Goal: Check status: Check status

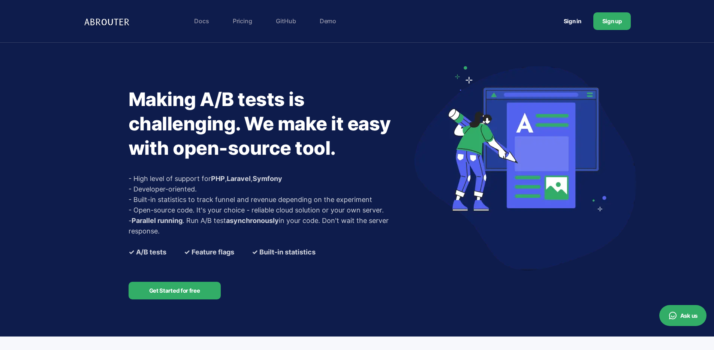
click at [571, 21] on link "Sign in" at bounding box center [573, 21] width 36 height 14
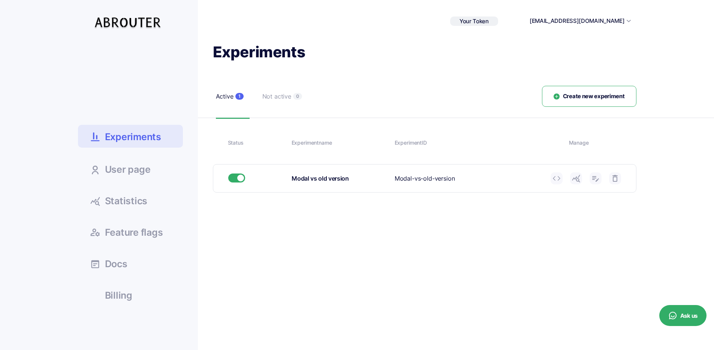
click at [579, 179] on use at bounding box center [576, 178] width 8 height 7
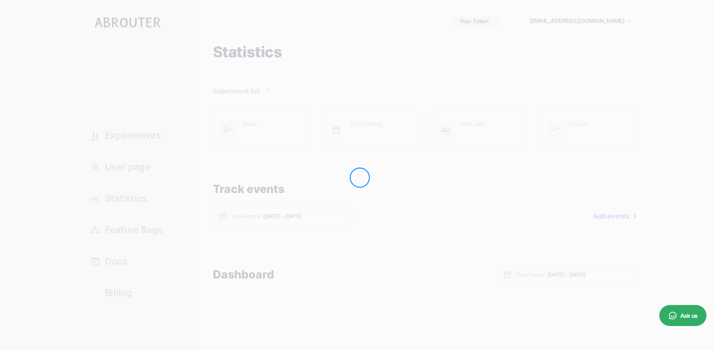
type input "Oct 09, 2025 - Oct 15, 2025"
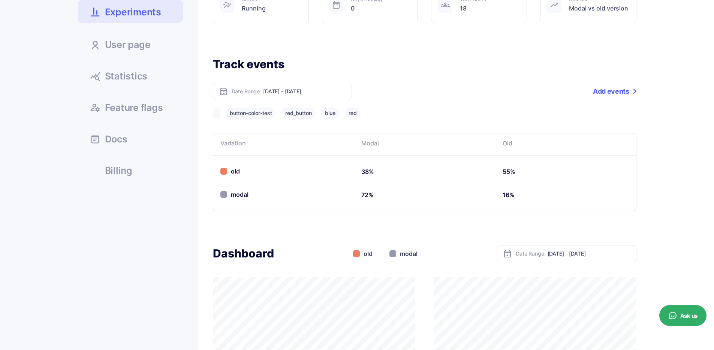
scroll to position [136, 0]
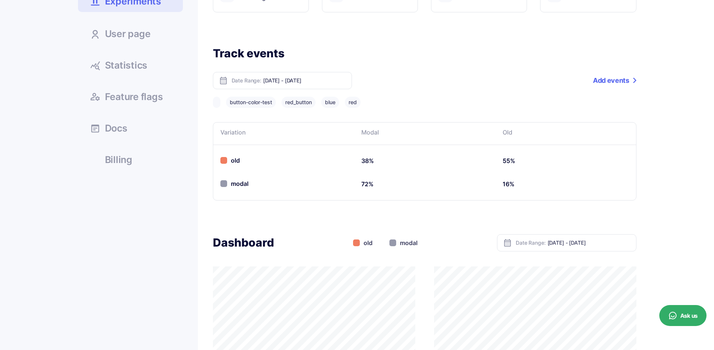
click at [129, 65] on span "Statistics" at bounding box center [126, 65] width 43 height 9
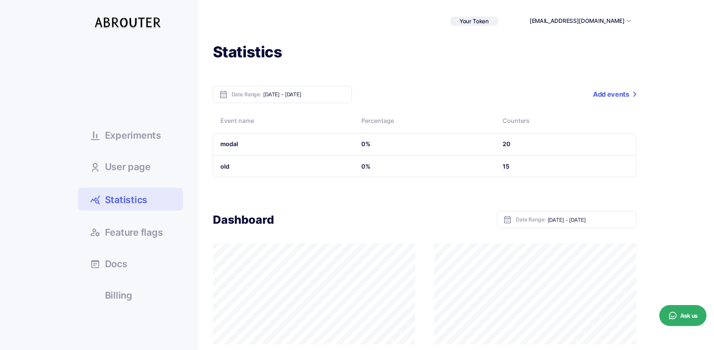
click at [319, 92] on input "[DATE] - [DATE]" at bounding box center [304, 94] width 83 height 6
click at [301, 105] on li "[DATE]" at bounding box center [290, 106] width 52 height 12
type input "Oct 15, 2025 - Oct 15, 2025"
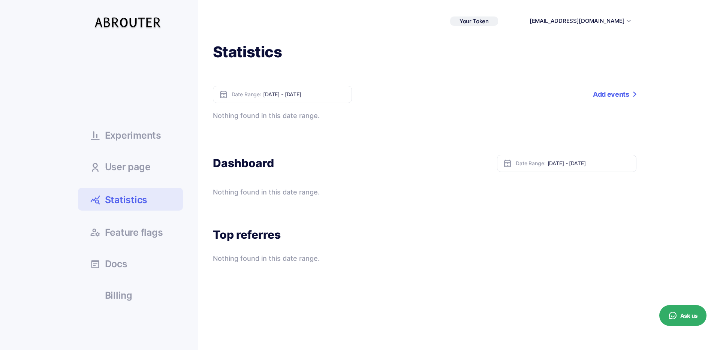
click at [153, 201] on link "Statistics" at bounding box center [130, 199] width 105 height 23
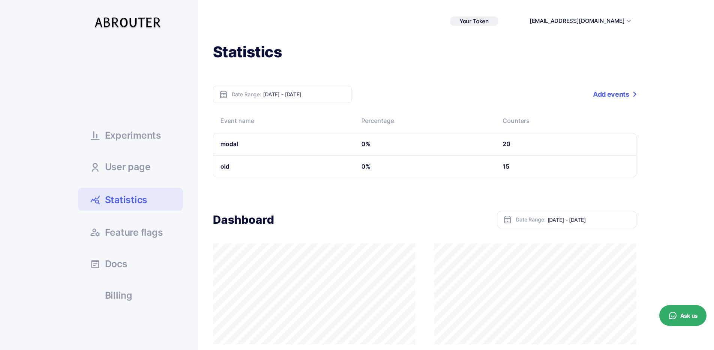
click at [276, 90] on div "Date Range: Oct 09, 2025 - Oct 15, 2025" at bounding box center [282, 94] width 139 height 17
click at [281, 97] on input "[DATE] - [DATE]" at bounding box center [304, 94] width 83 height 6
click at [288, 108] on li "[DATE]" at bounding box center [290, 106] width 52 height 12
type input "Oct 15, 2025 - Oct 15, 2025"
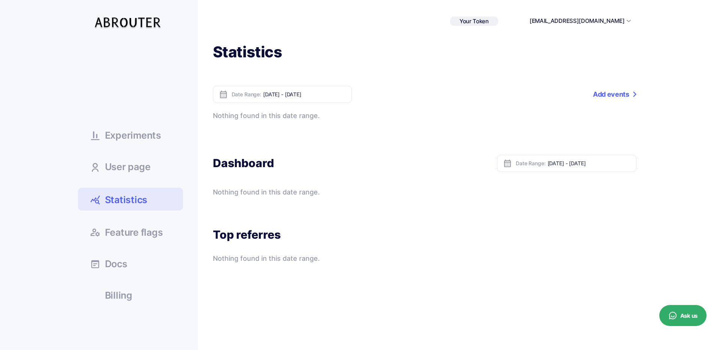
click at [276, 91] on input "Oct 15, 2025 - Oct 15, 2025" at bounding box center [304, 94] width 83 height 6
click at [282, 108] on li "[DATE]" at bounding box center [290, 106] width 52 height 12
click at [282, 97] on div "Date Range: Oct 15, 2025 - Oct 15, 2025" at bounding box center [282, 94] width 139 height 17
click at [103, 204] on link "Statistics" at bounding box center [130, 199] width 105 height 23
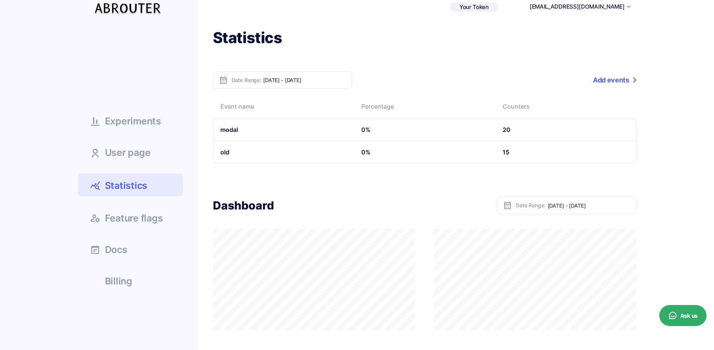
scroll to position [15, 0]
click at [138, 181] on span "Statistics" at bounding box center [126, 184] width 43 height 13
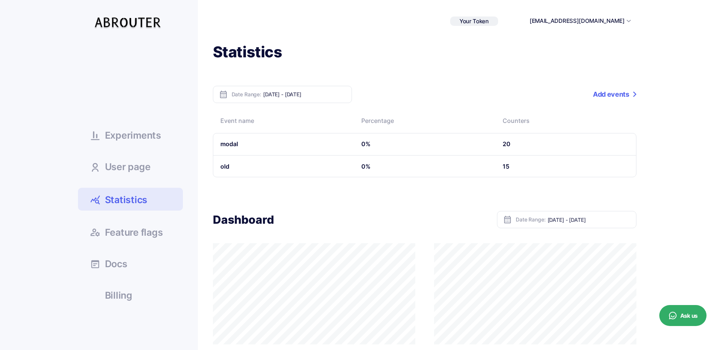
click at [493, 15] on div "Your Token 185cafac5a9637d bytenblade@gmail.com Sign out" at bounding box center [540, 21] width 181 height 13
click at [489, 19] on span "Your Token" at bounding box center [474, 21] width 29 height 7
